Goal: Information Seeking & Learning: Learn about a topic

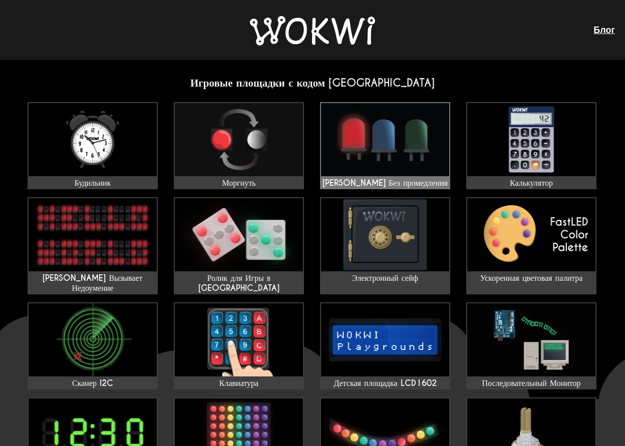
click at [389, 145] on img at bounding box center [385, 139] width 128 height 73
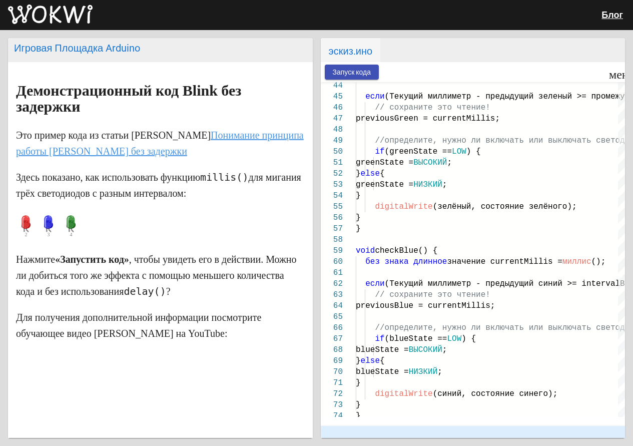
drag, startPoint x: 569, startPoint y: 81, endPoint x: 535, endPoint y: 81, distance: 34.6
click at [535, 81] on div at bounding box center [492, 72] width 226 height 20
drag, startPoint x: 533, startPoint y: 71, endPoint x: 527, endPoint y: 64, distance: 9.6
click at [533, 71] on div at bounding box center [492, 72] width 226 height 20
